Goal: Information Seeking & Learning: Learn about a topic

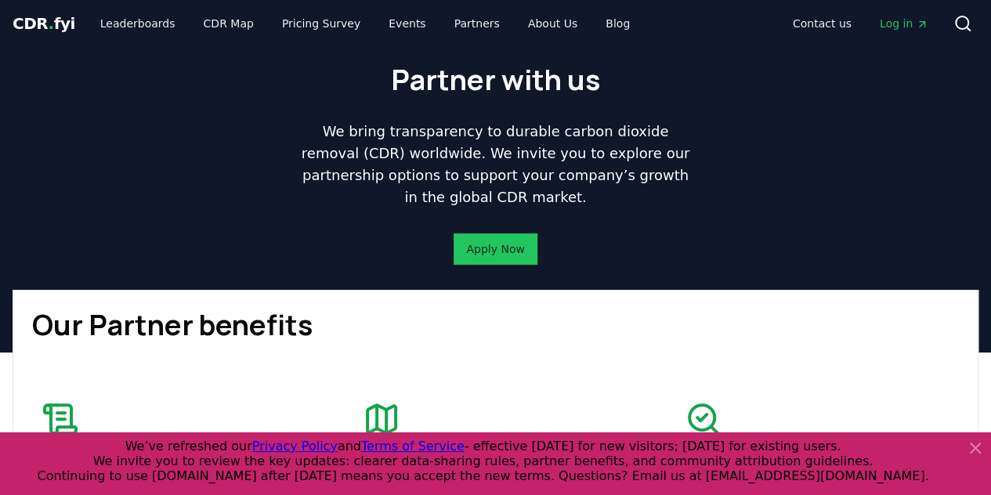
scroll to position [2, 0]
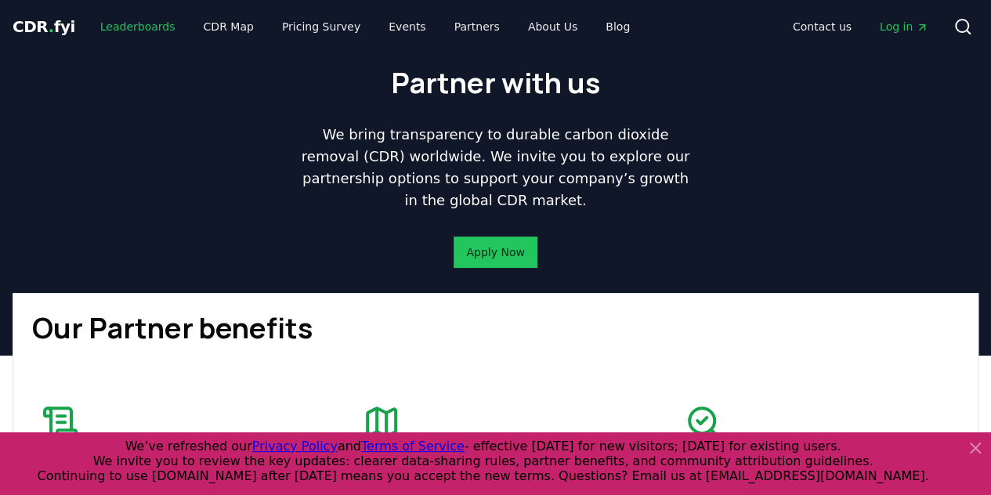
click at [135, 23] on link "Leaderboards" at bounding box center [138, 27] width 100 height 28
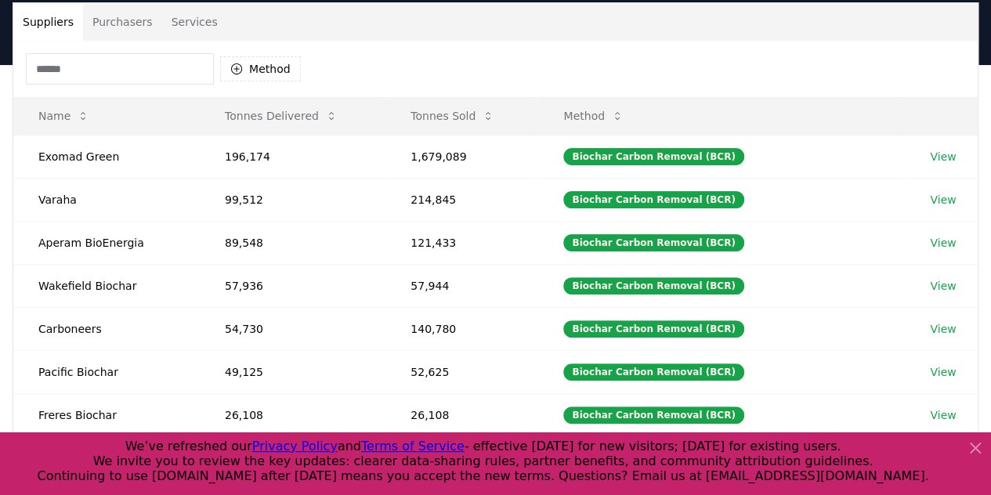
scroll to position [118, 0]
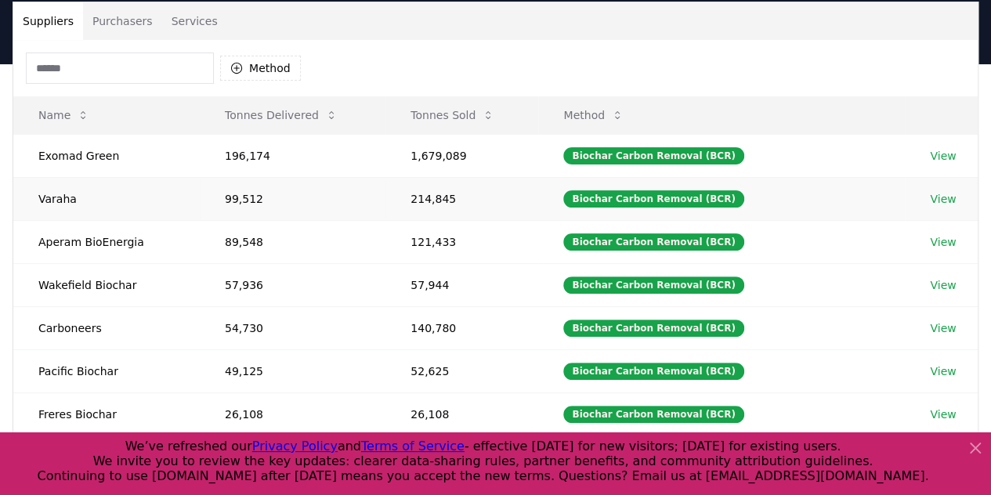
click at [946, 197] on link "View" at bounding box center [943, 199] width 26 height 16
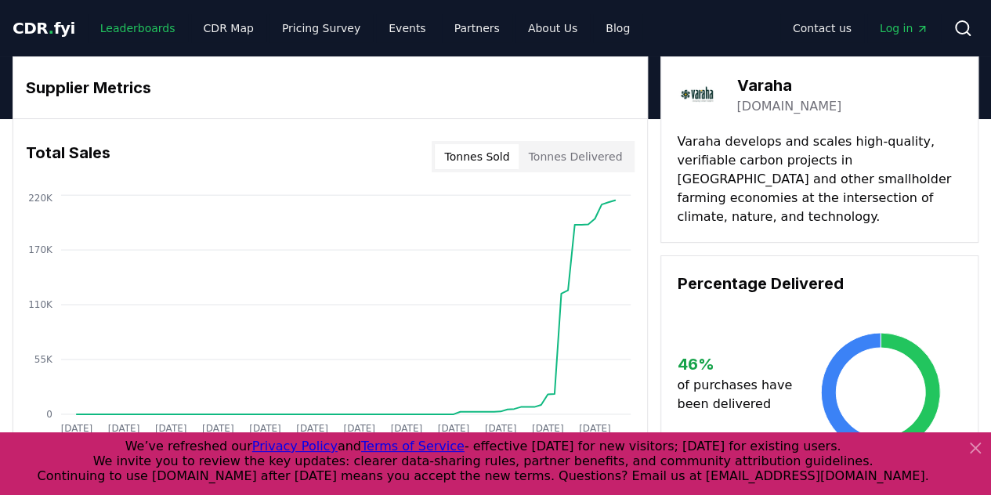
click at [114, 27] on link "Leaderboards" at bounding box center [138, 28] width 100 height 28
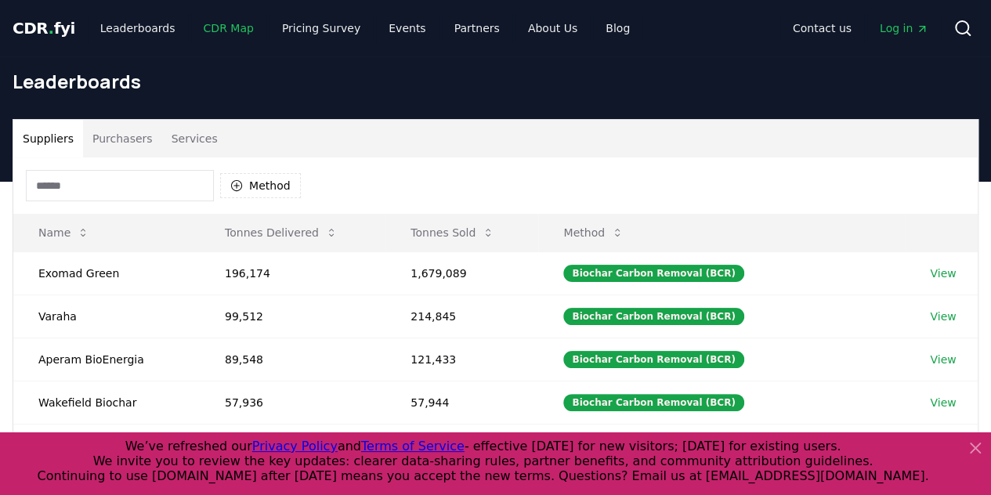
click at [212, 30] on link "CDR Map" at bounding box center [228, 28] width 75 height 28
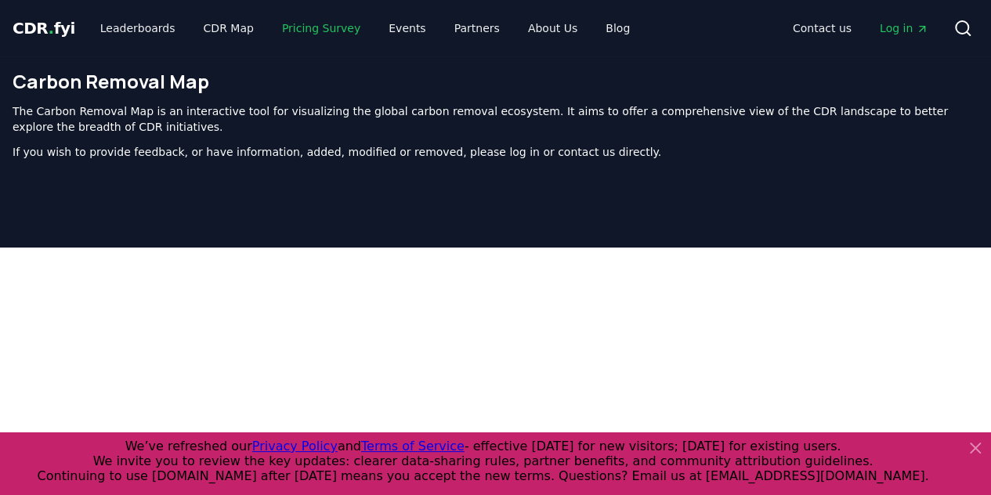
click at [325, 30] on link "Pricing Survey" at bounding box center [321, 28] width 103 height 28
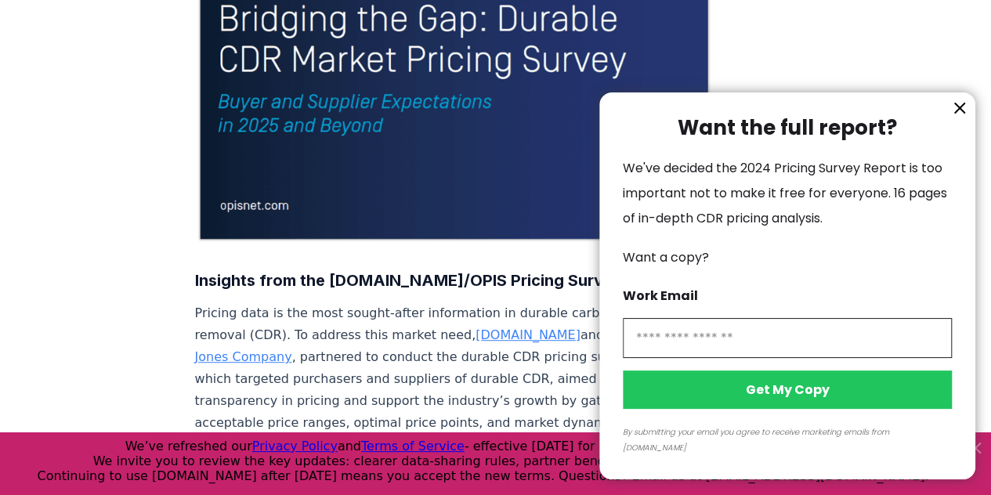
scroll to position [406, 0]
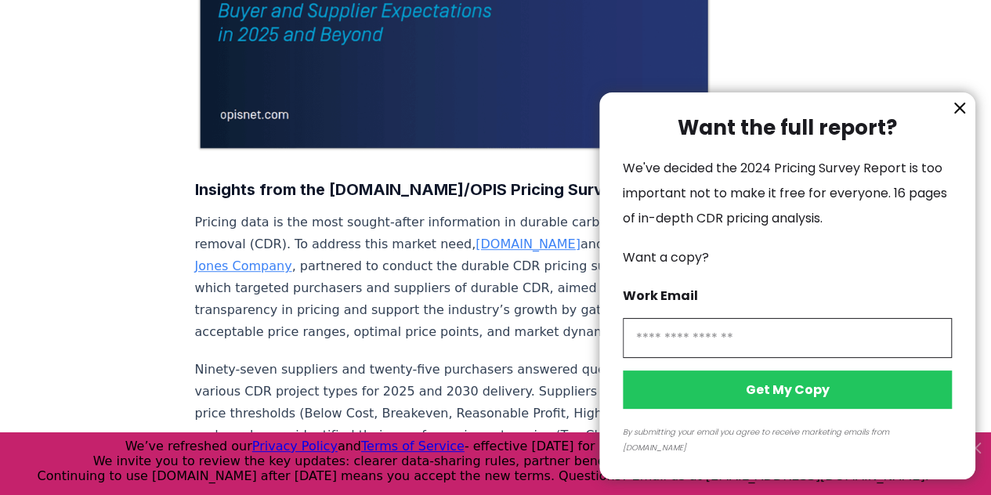
click at [733, 353] on input "information" at bounding box center [787, 338] width 329 height 40
type input "**********"
click at [758, 403] on button "Get My Copy" at bounding box center [787, 390] width 329 height 38
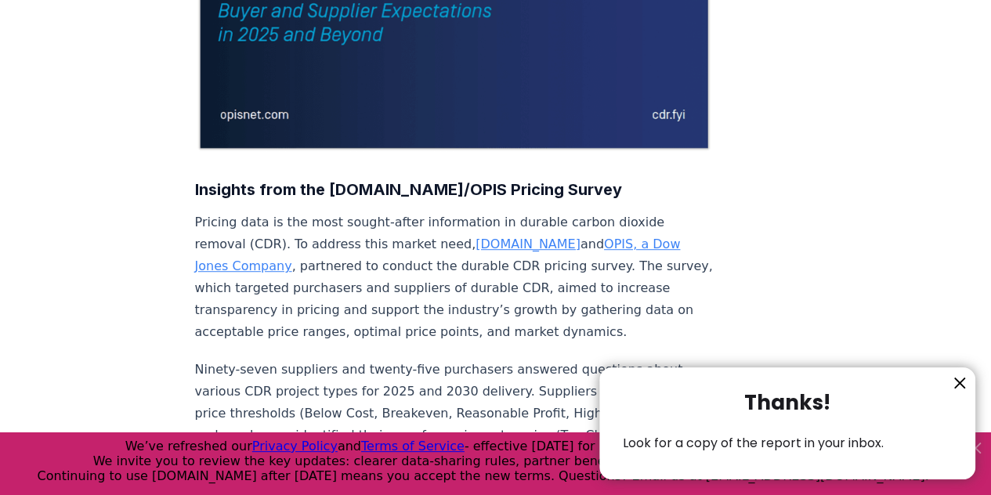
click at [961, 385] on icon "information" at bounding box center [959, 382] width 9 height 9
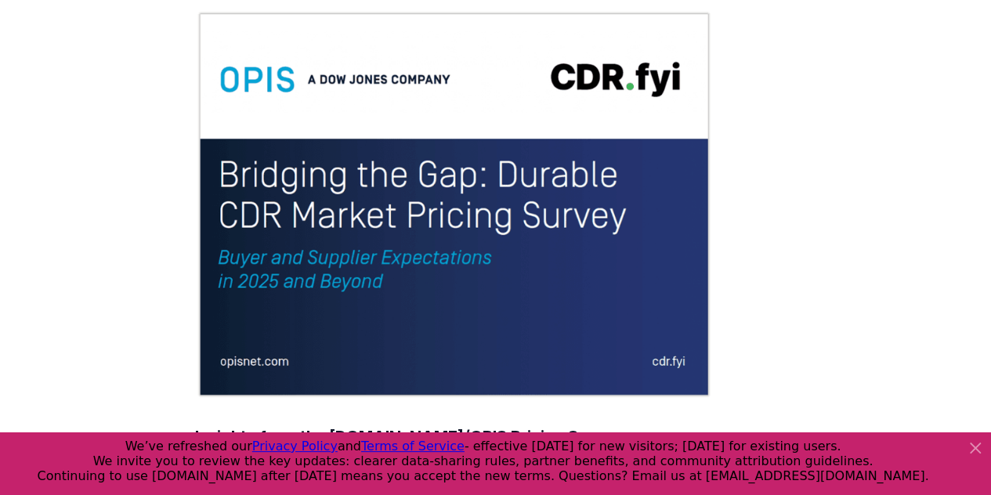
scroll to position [0, 0]
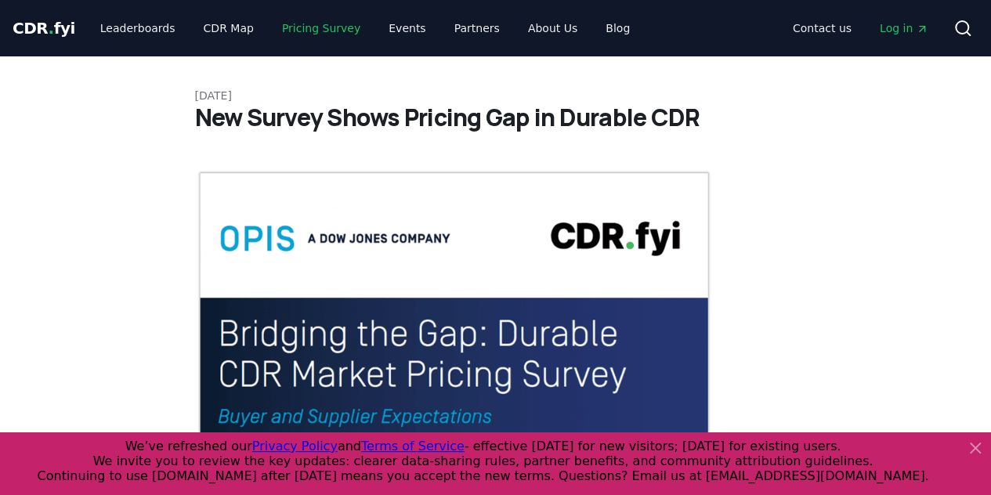
click at [323, 24] on link "Pricing Survey" at bounding box center [321, 28] width 103 height 28
click at [222, 27] on link "CDR Map" at bounding box center [228, 28] width 75 height 28
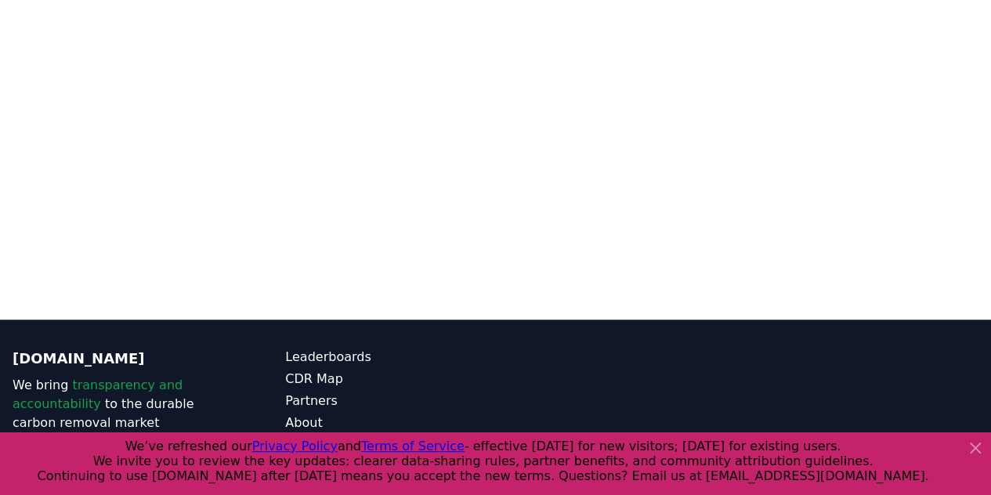
scroll to position [423, 0]
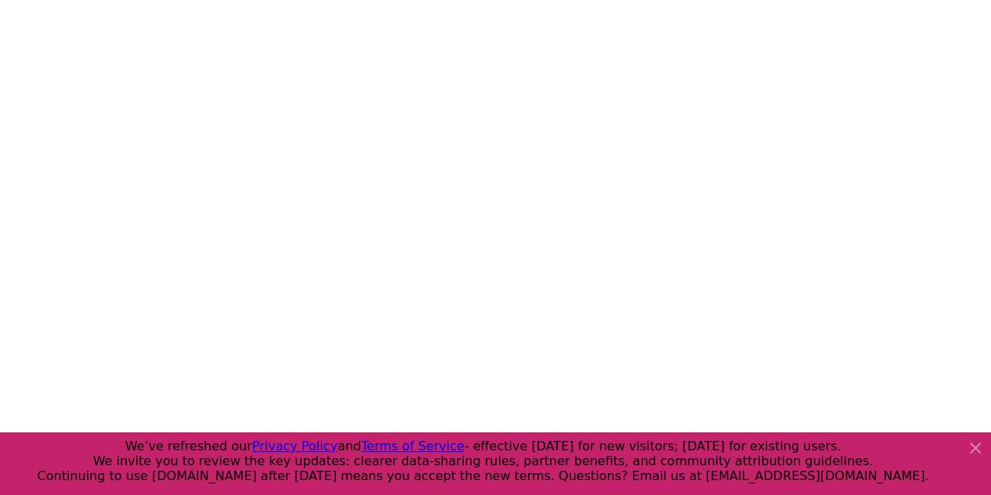
scroll to position [251, 0]
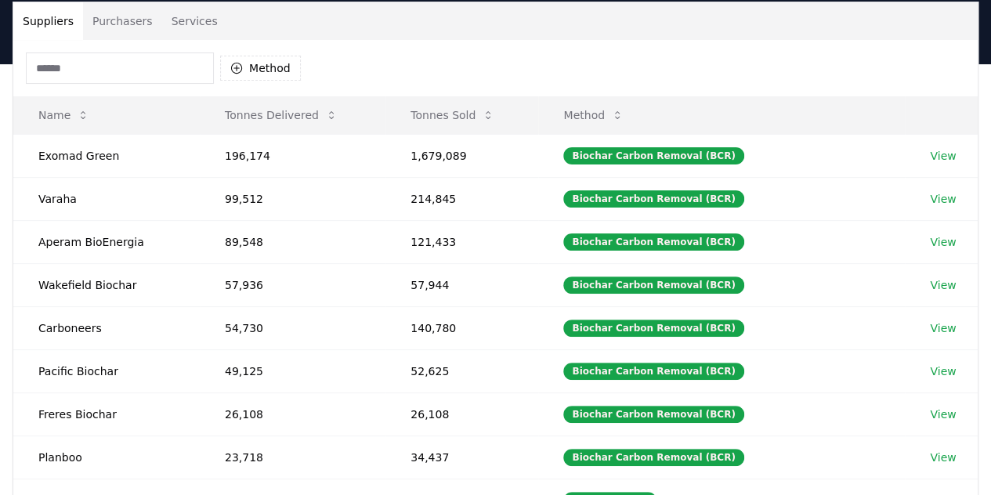
scroll to position [2, 0]
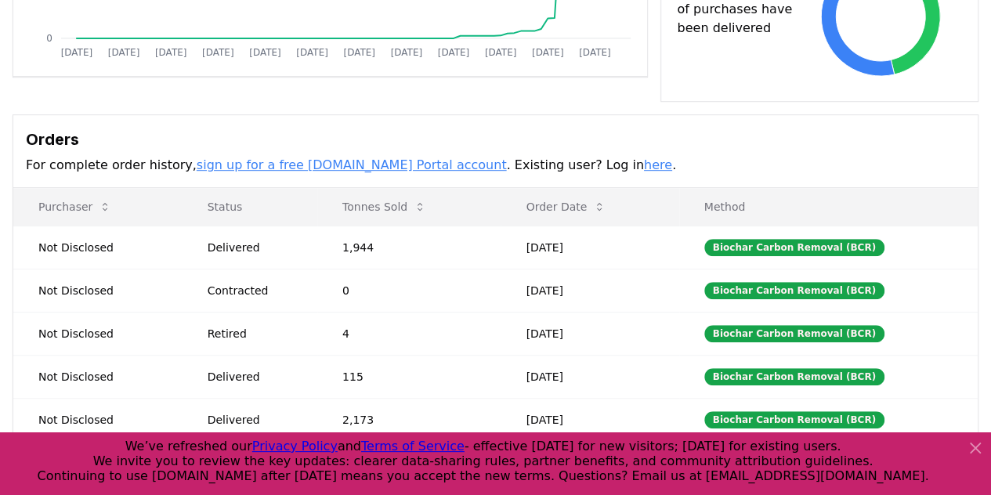
scroll to position [367, 0]
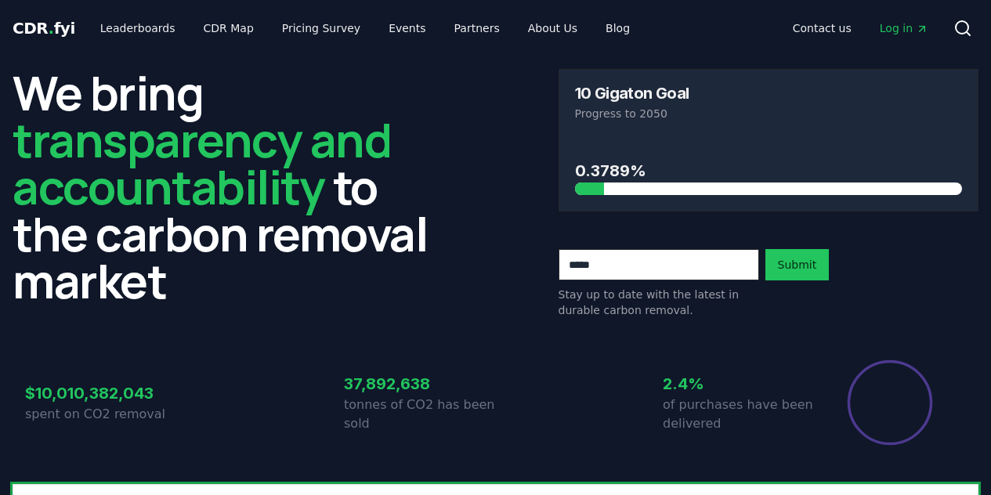
scroll to position [563, 0]
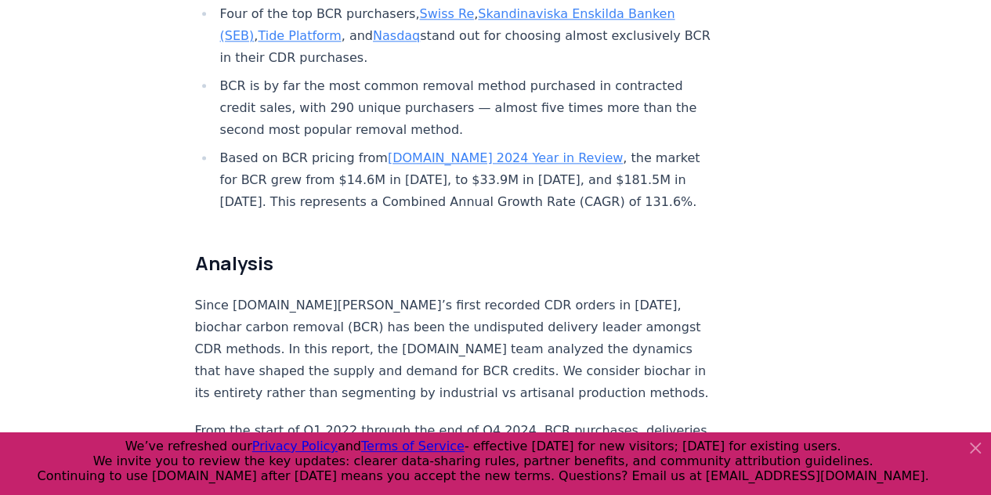
scroll to position [1076, 0]
